Goal: Task Accomplishment & Management: Manage account settings

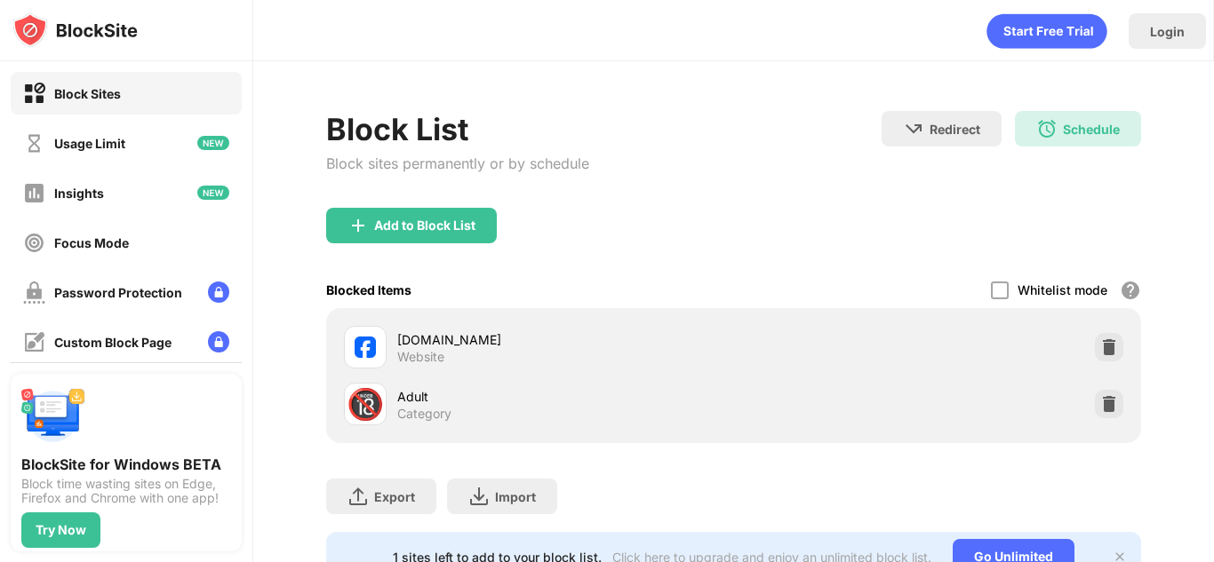
click at [601, 167] on div "Block List Block sites permanently or by schedule Redirect Choose a site to be …" at bounding box center [733, 159] width 815 height 97
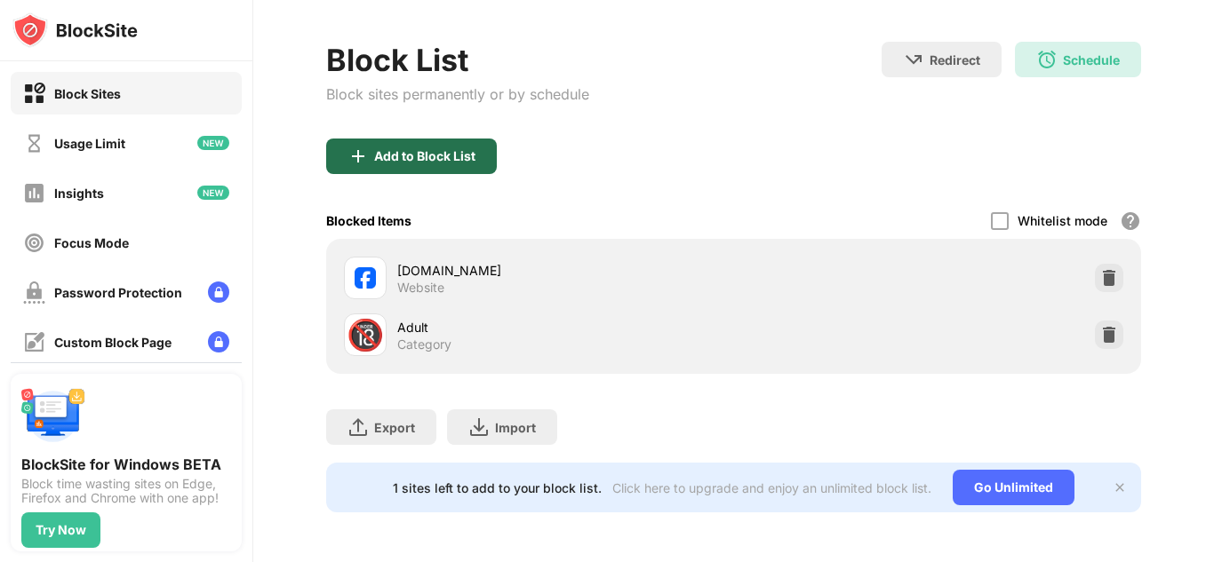
click at [415, 151] on div "Add to Block List" at bounding box center [424, 156] width 101 height 14
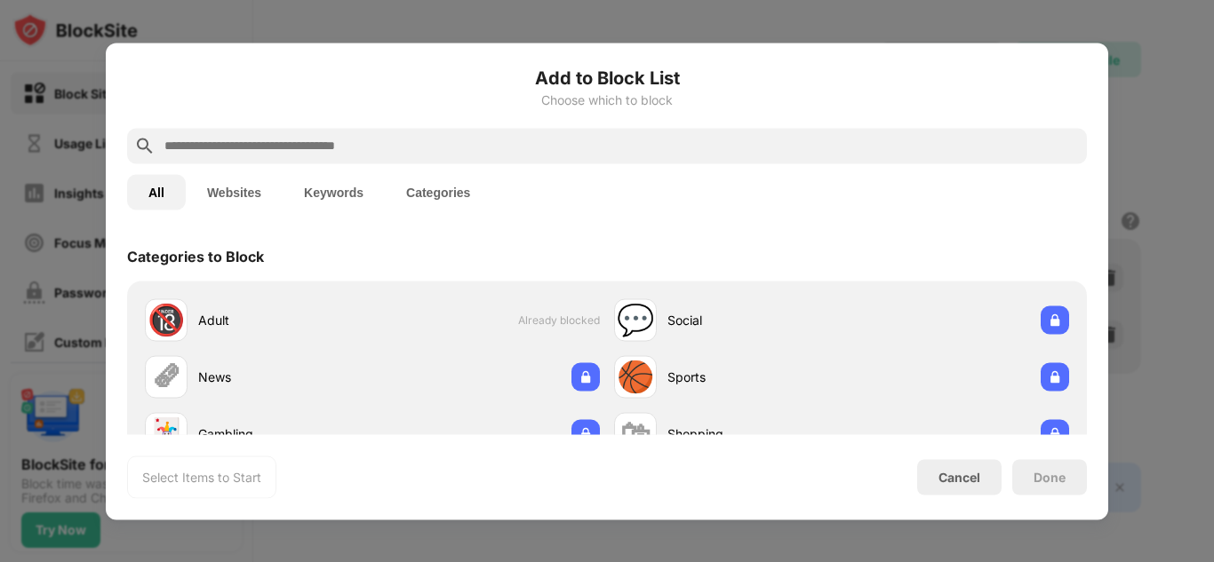
click at [496, 144] on input "text" at bounding box center [621, 145] width 917 height 21
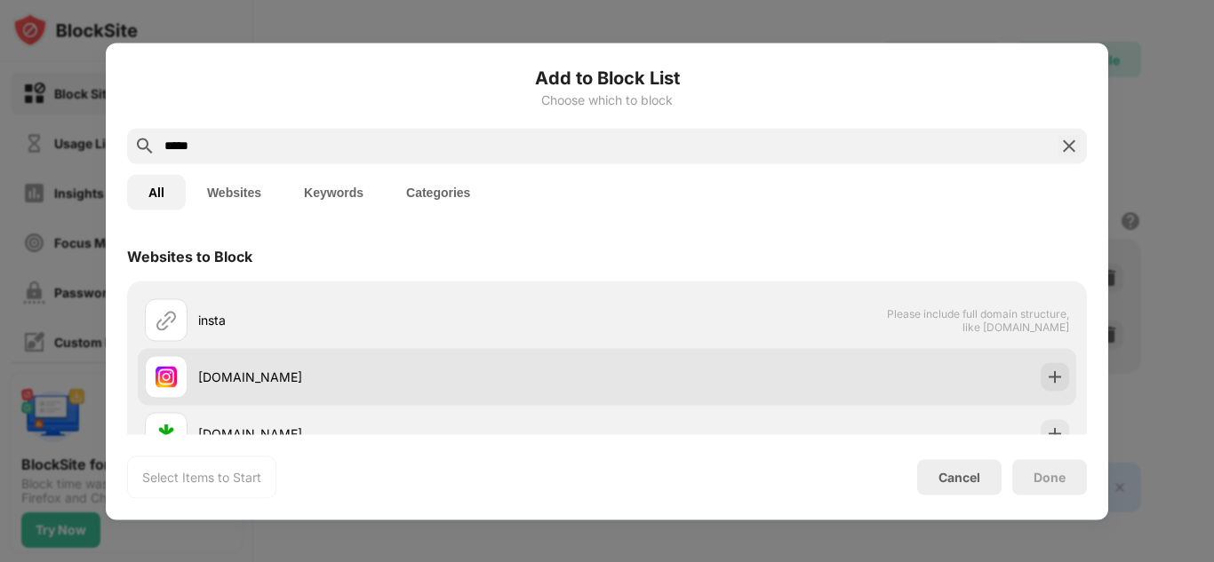
type input "*****"
click at [215, 370] on div "[DOMAIN_NAME]" at bounding box center [402, 377] width 409 height 19
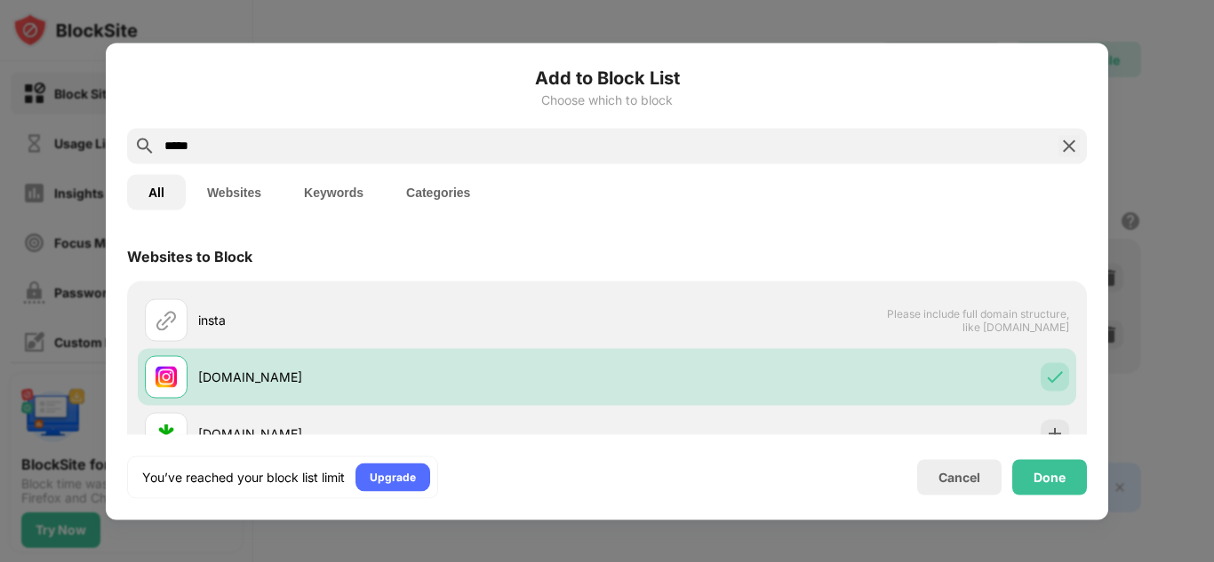
click at [1072, 460] on div "Done" at bounding box center [1049, 477] width 75 height 36
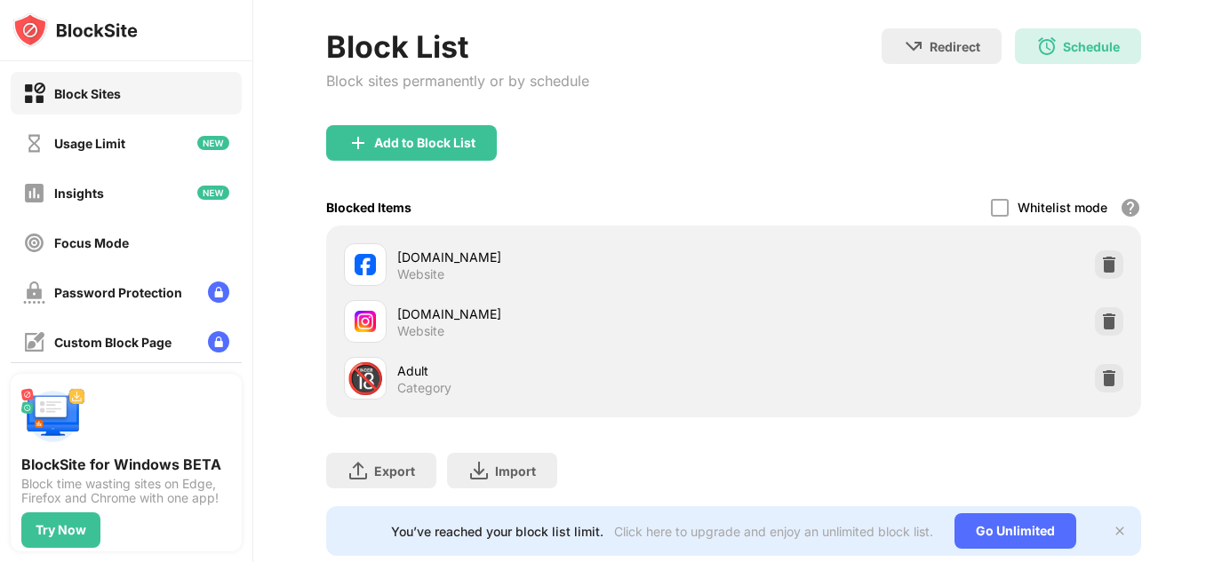
scroll to position [139, 0]
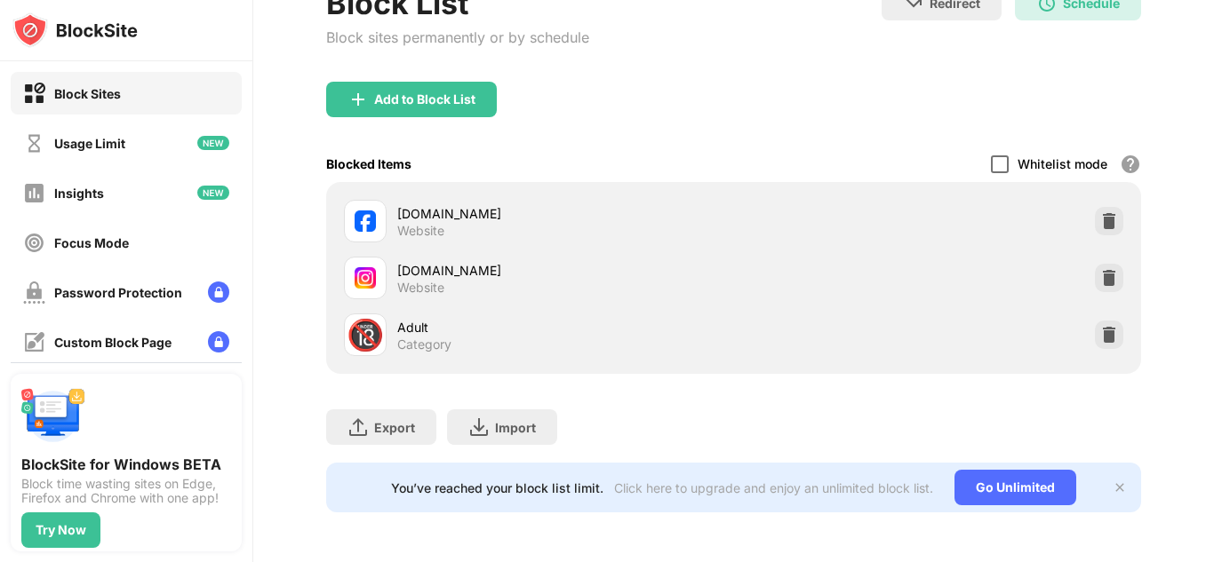
click at [991, 155] on div at bounding box center [1000, 164] width 18 height 18
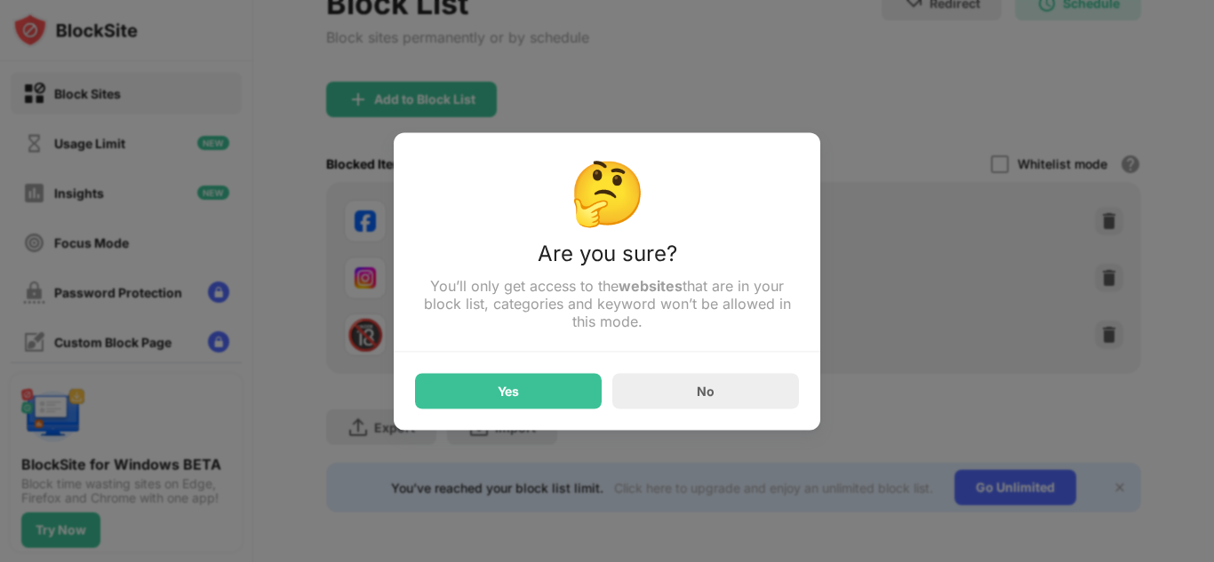
click at [689, 379] on div "No" at bounding box center [705, 391] width 187 height 36
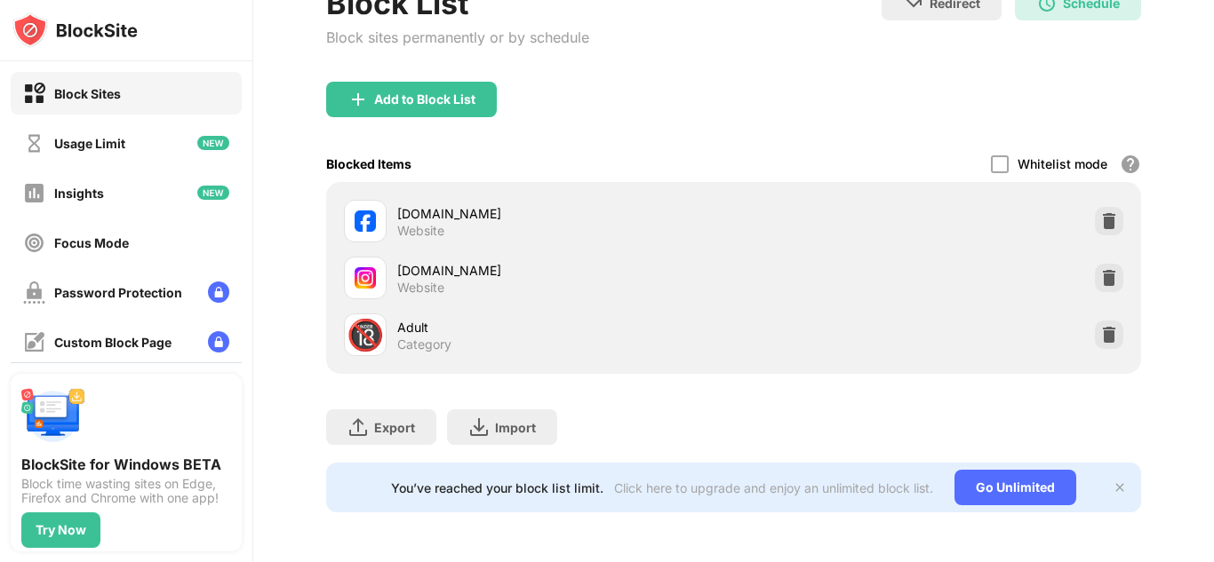
click at [482, 44] on div "Block List Block sites permanently or by schedule" at bounding box center [457, 33] width 263 height 97
click at [474, 62] on div "Block List Block sites permanently or by schedule" at bounding box center [457, 33] width 263 height 97
click at [461, 92] on div "Add to Block List" at bounding box center [424, 99] width 101 height 14
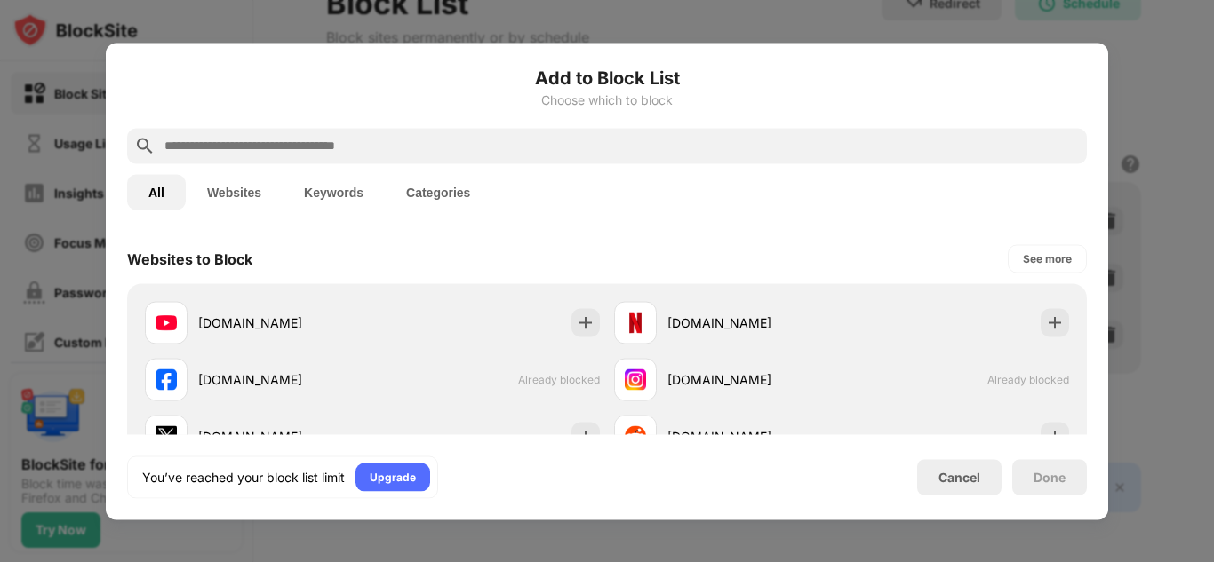
scroll to position [267, 0]
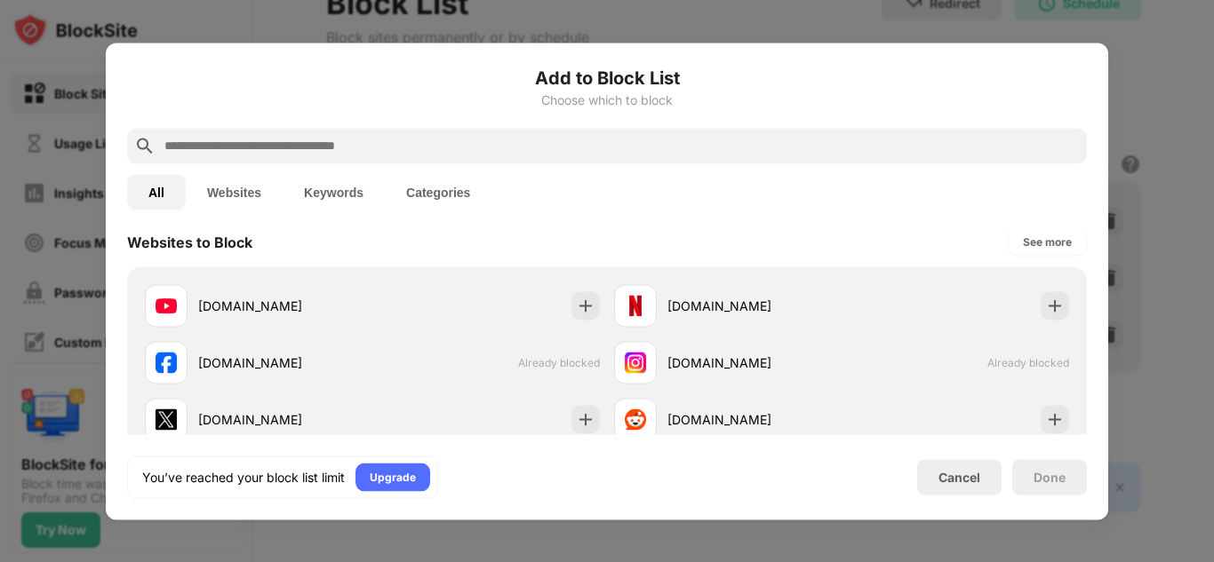
click at [1122, 18] on div at bounding box center [607, 281] width 1214 height 562
